Goal: Task Accomplishment & Management: Use online tool/utility

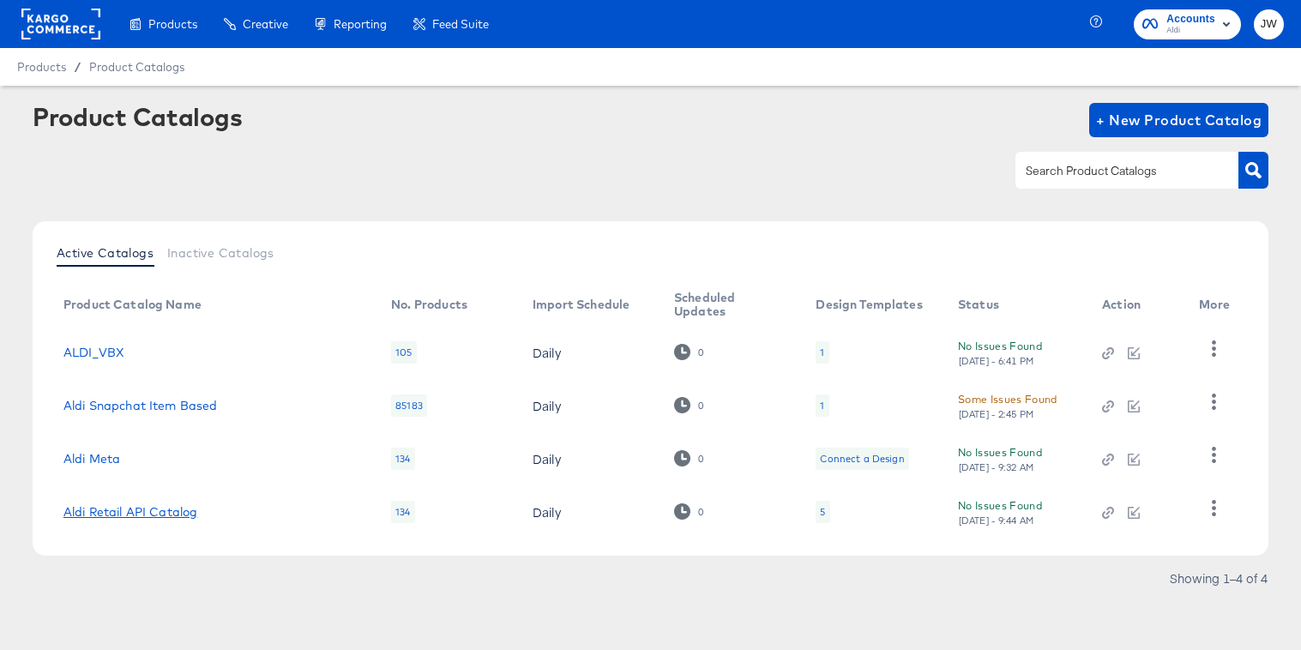
click at [191, 512] on link "Aldi Retail API Catalog" at bounding box center [130, 512] width 134 height 14
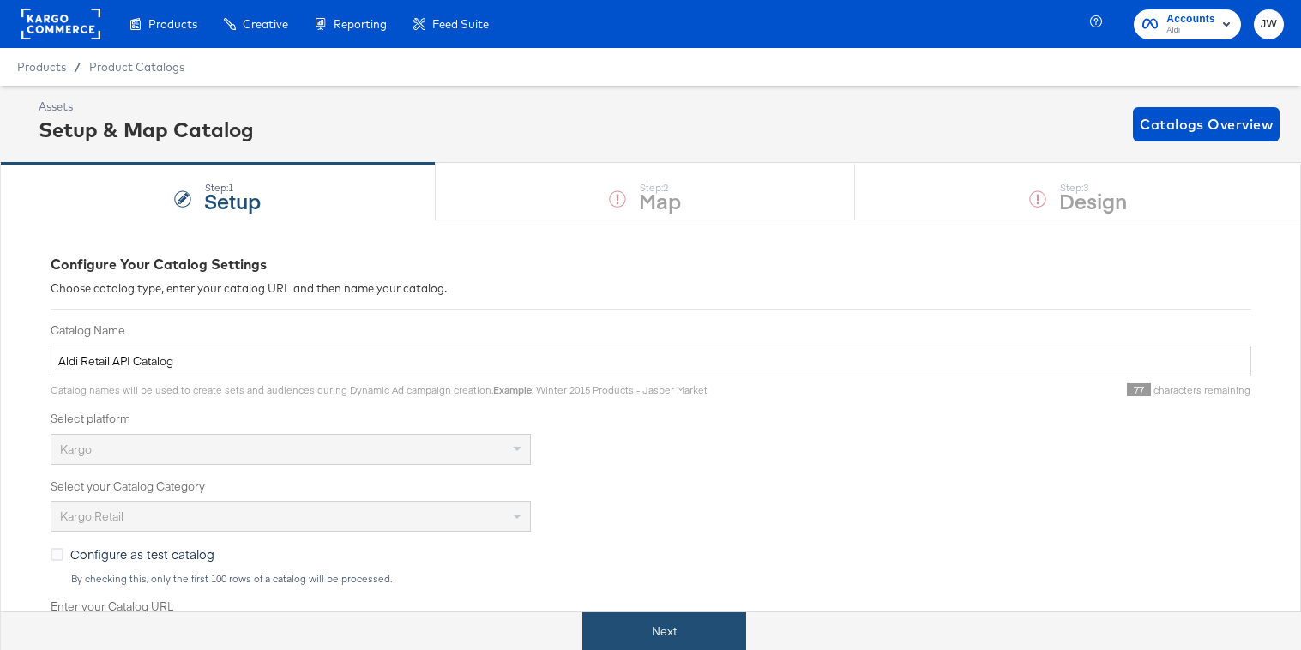
click at [654, 628] on button "Next" at bounding box center [664, 631] width 164 height 39
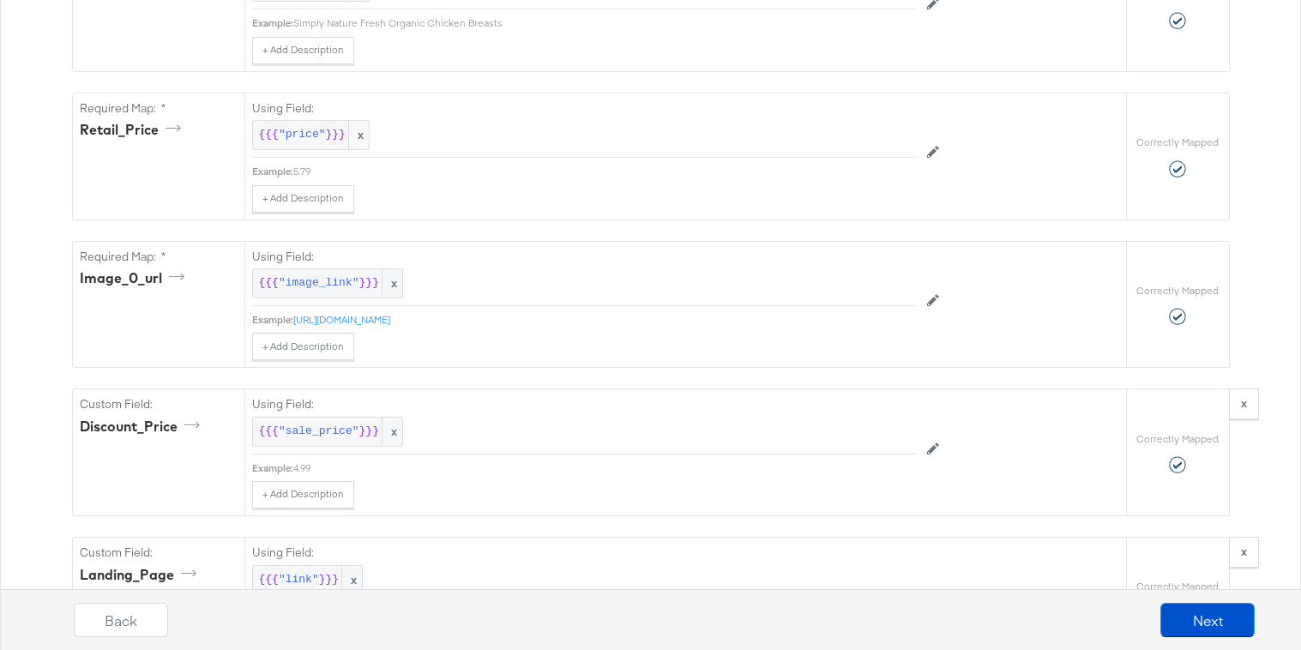
scroll to position [1214, 0]
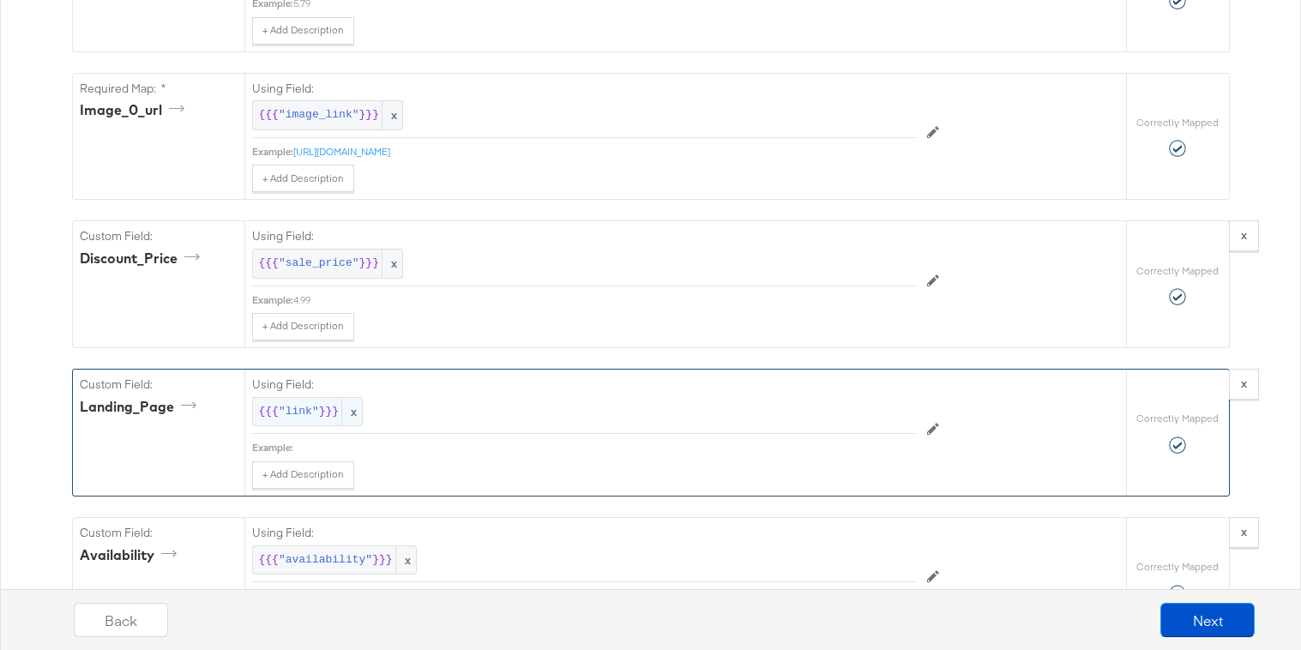
click at [312, 418] on span ""link"" at bounding box center [299, 412] width 40 height 16
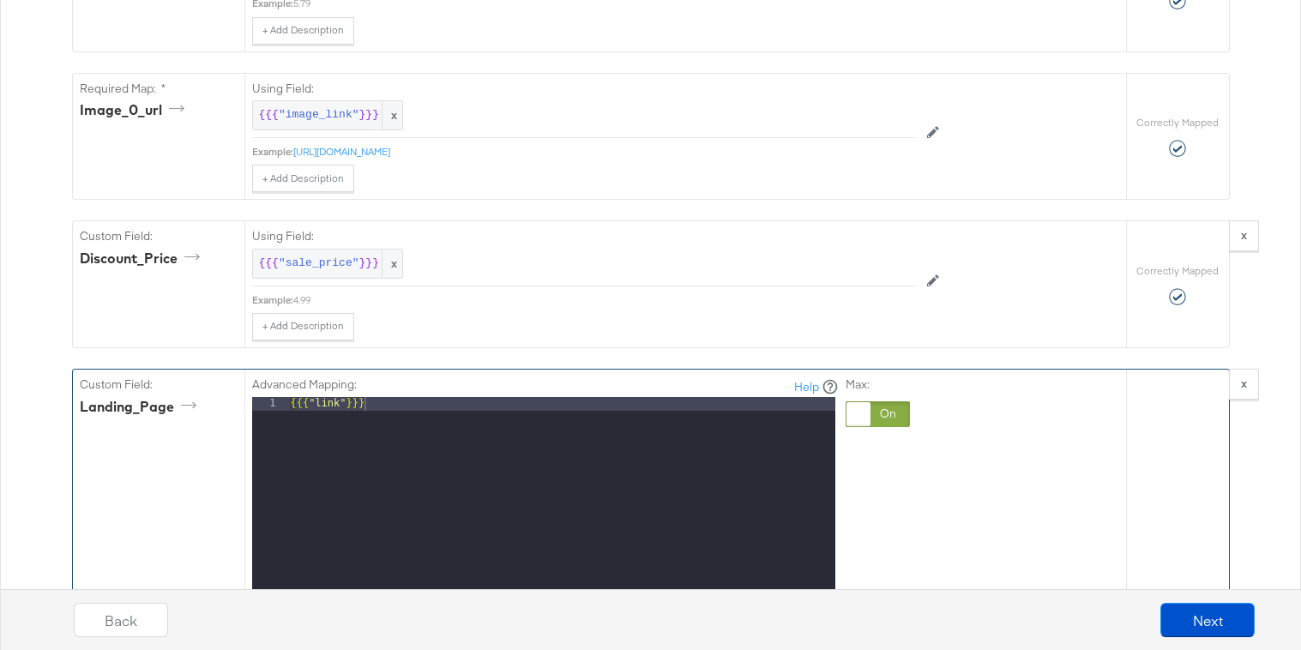
click at [892, 411] on div at bounding box center [878, 414] width 64 height 26
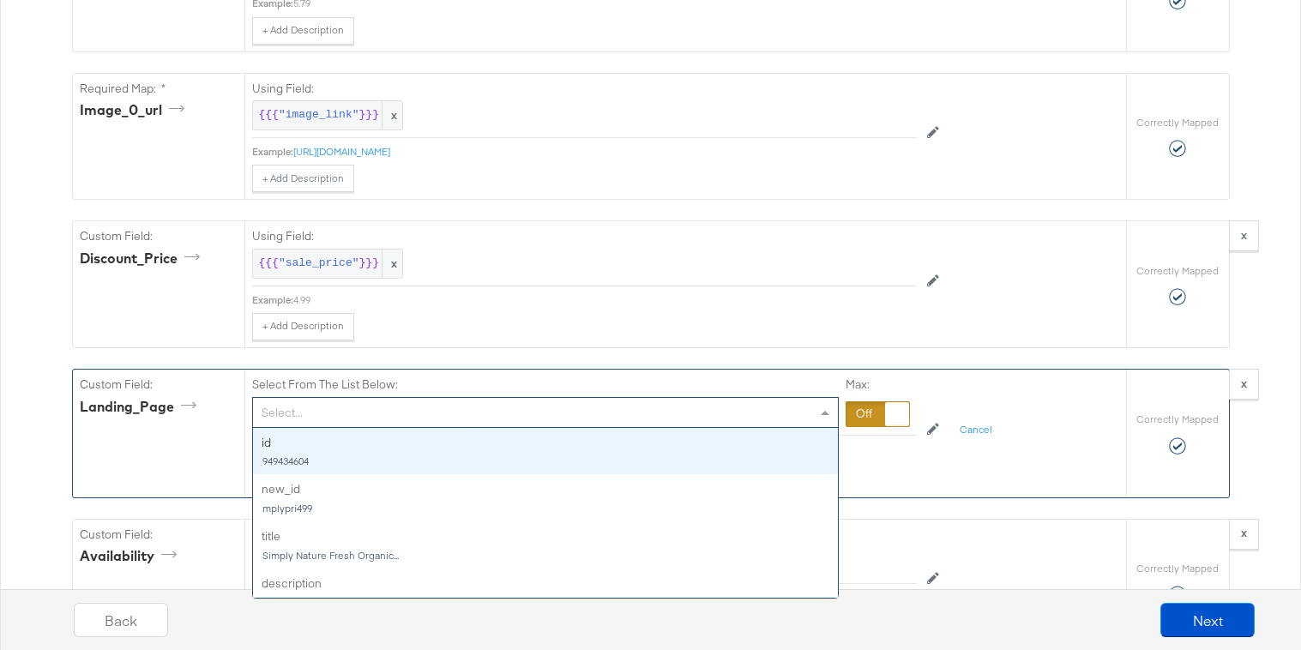
click at [582, 422] on div "Select..." at bounding box center [545, 412] width 585 height 29
type input "ad"
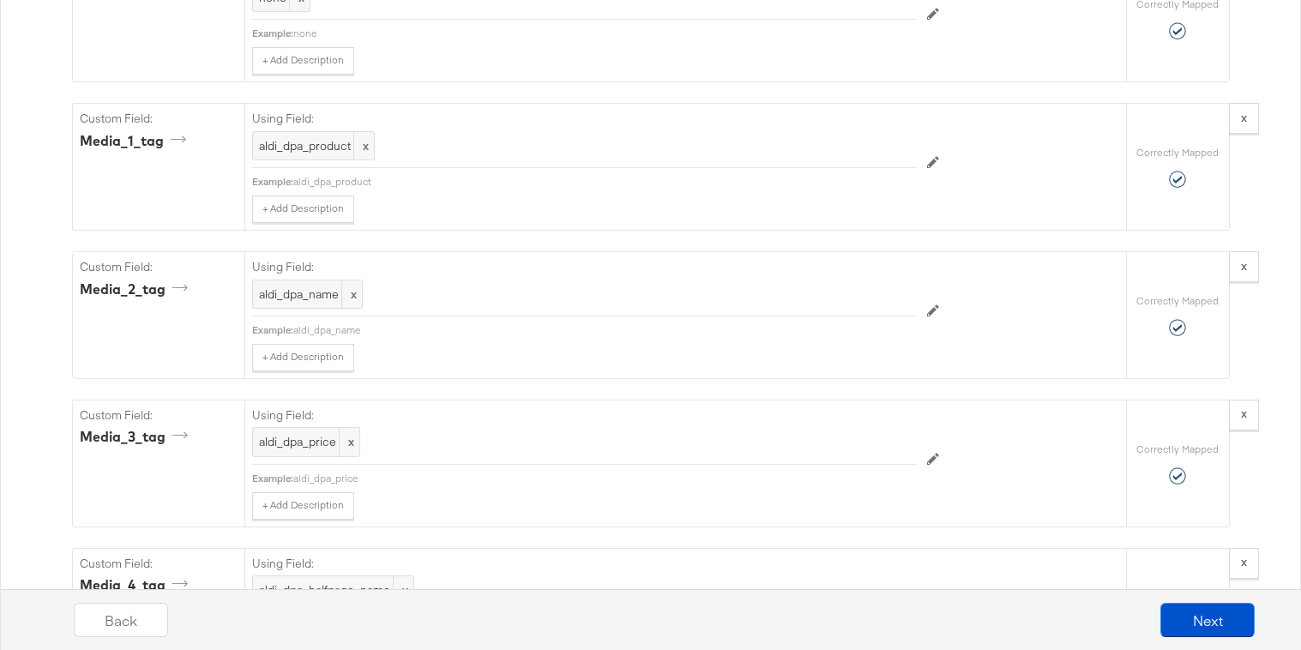
scroll to position [3094, 0]
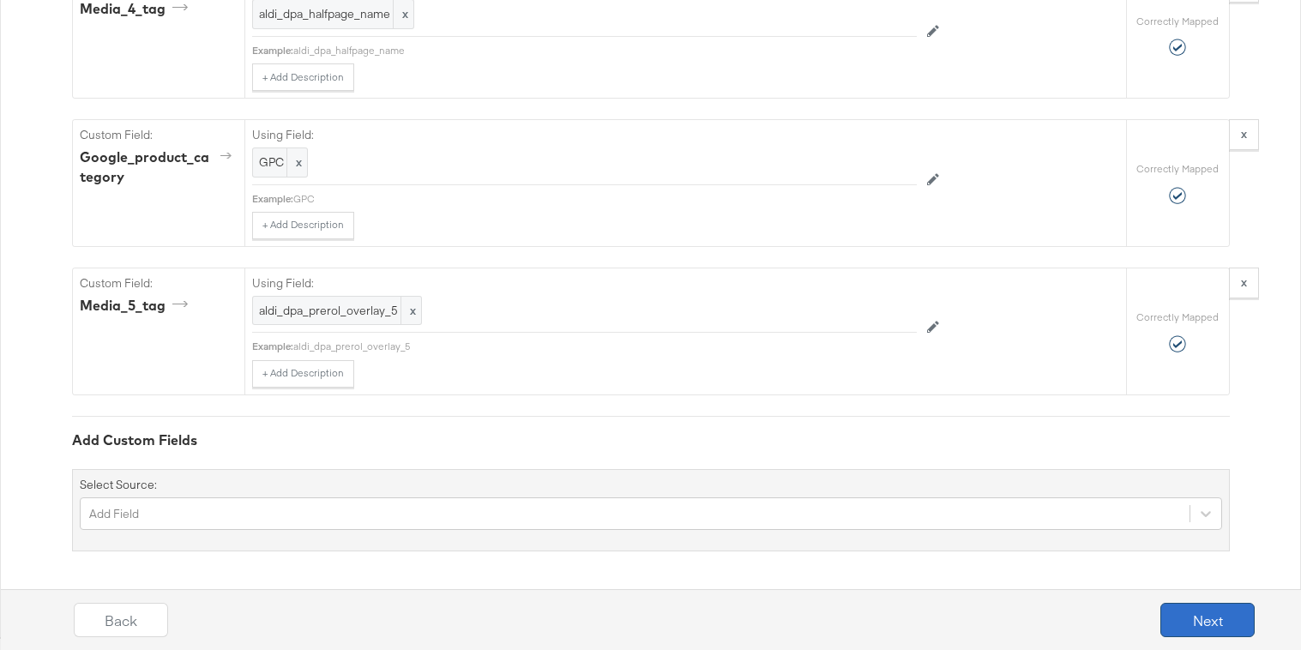
click at [1188, 604] on button "Next" at bounding box center [1207, 620] width 94 height 34
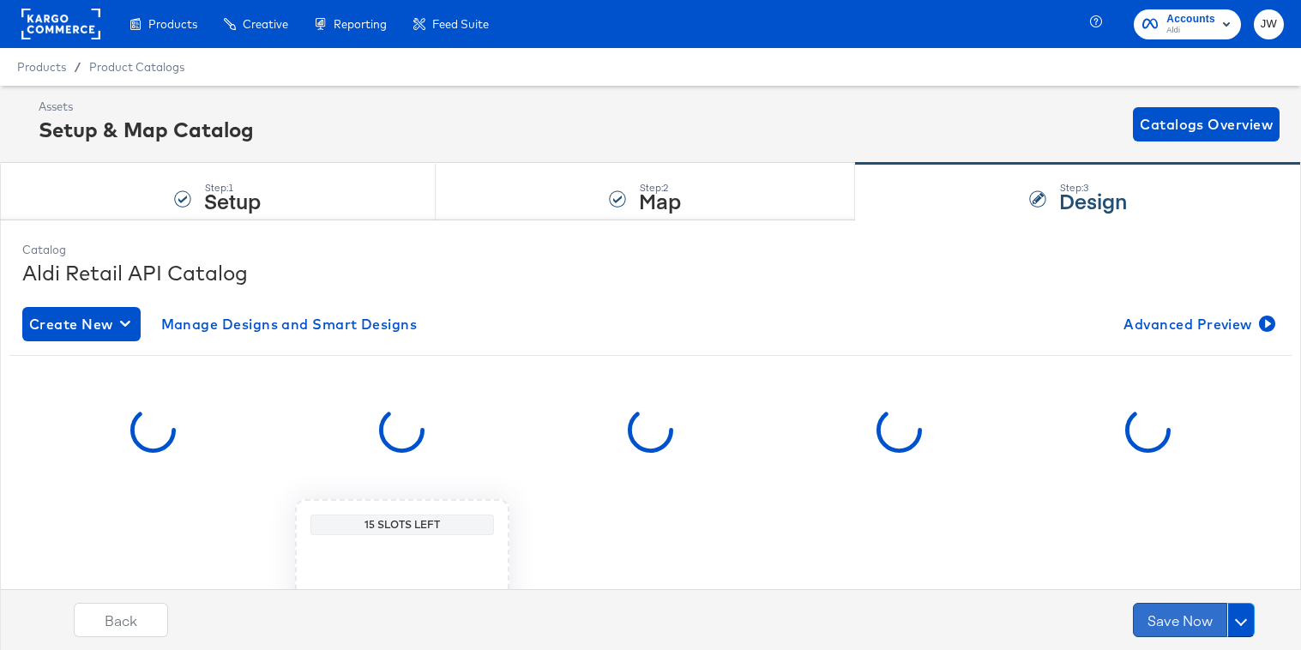
click at [1189, 629] on button "Save Now" at bounding box center [1180, 620] width 94 height 34
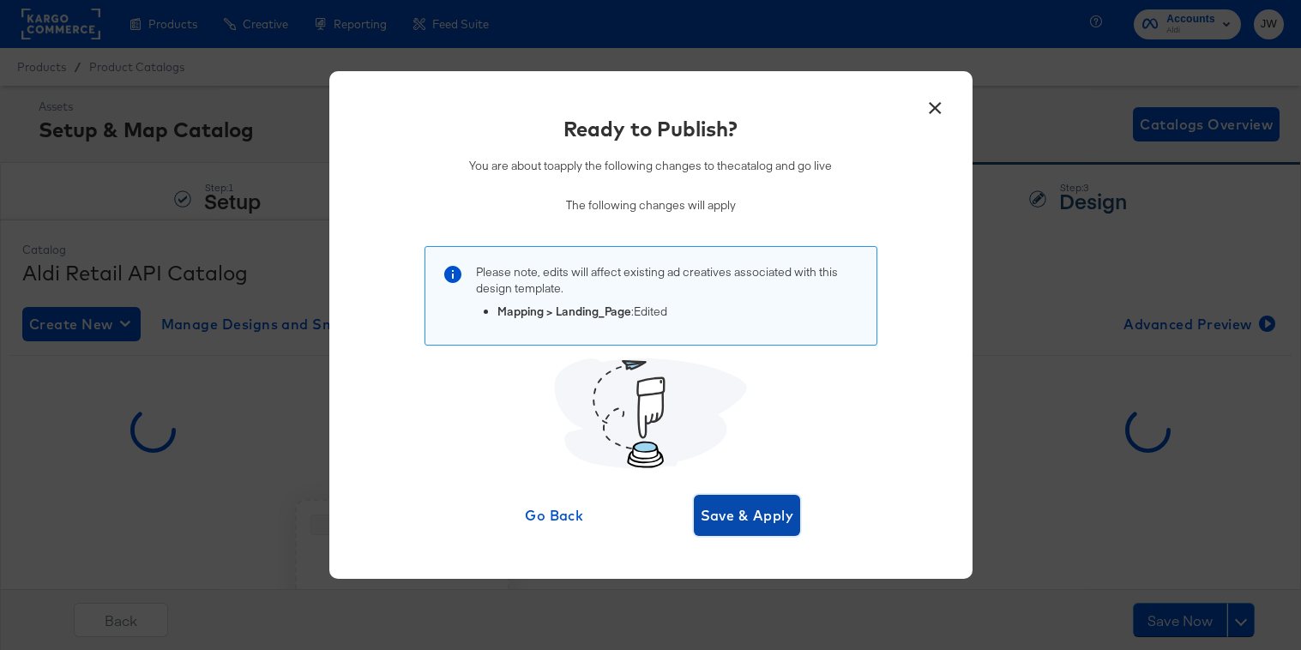
click at [757, 517] on span "Save & Apply" at bounding box center [747, 515] width 93 height 24
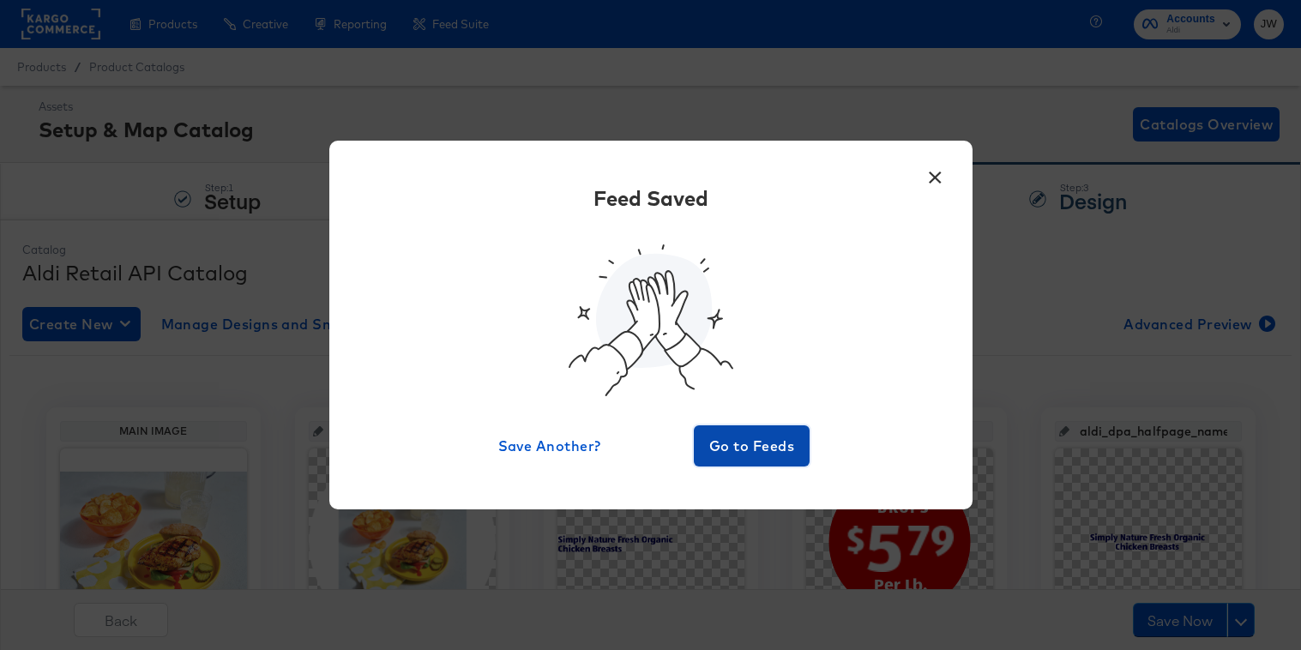
click at [745, 444] on span "Go to Feeds" at bounding box center [752, 446] width 103 height 24
